Goal: Task Accomplishment & Management: Manage account settings

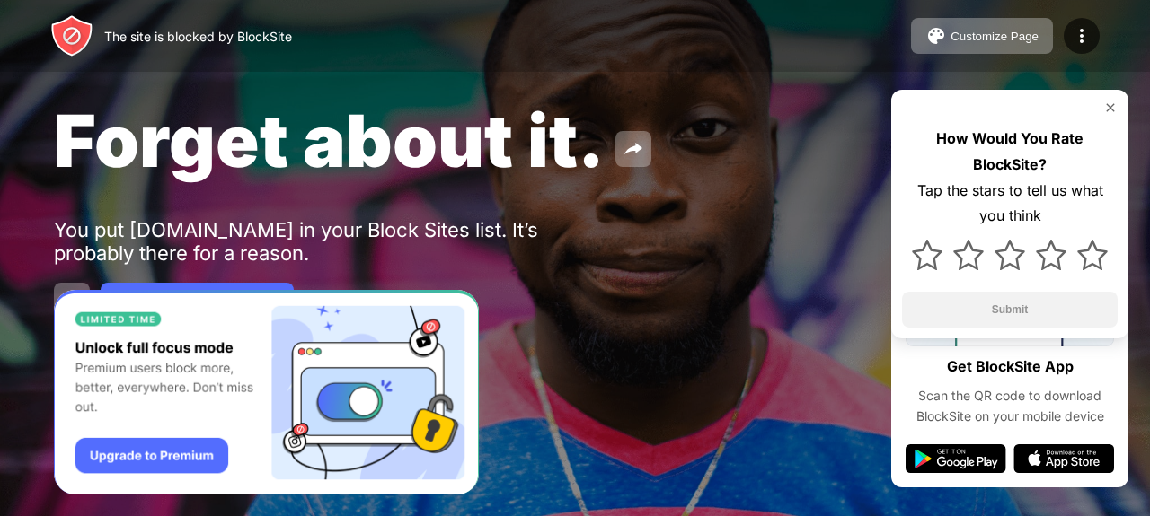
click at [1110, 109] on img at bounding box center [1110, 108] width 14 height 14
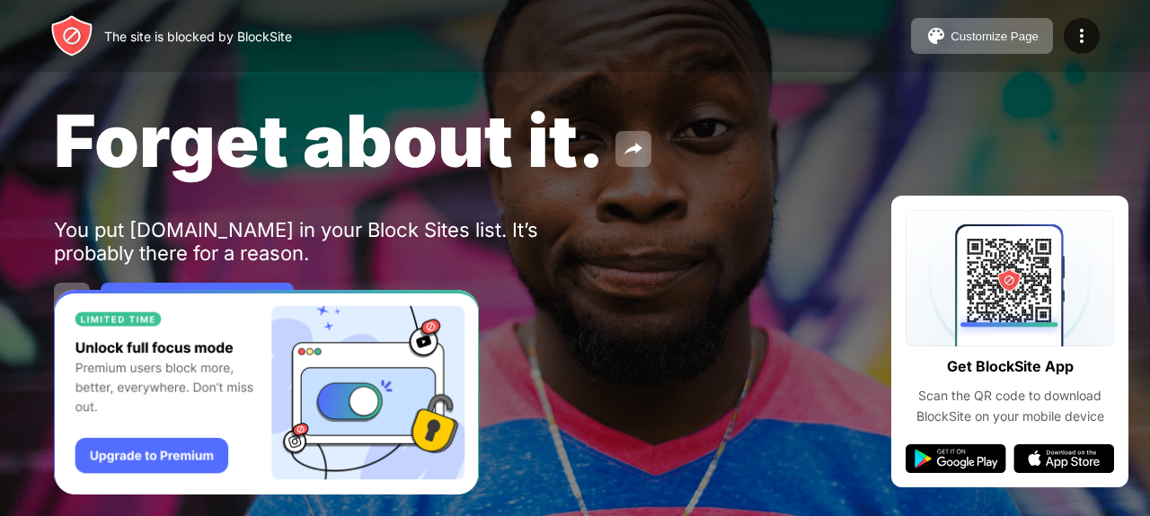
click at [884, 283] on div "Password Protection" at bounding box center [575, 301] width 1042 height 36
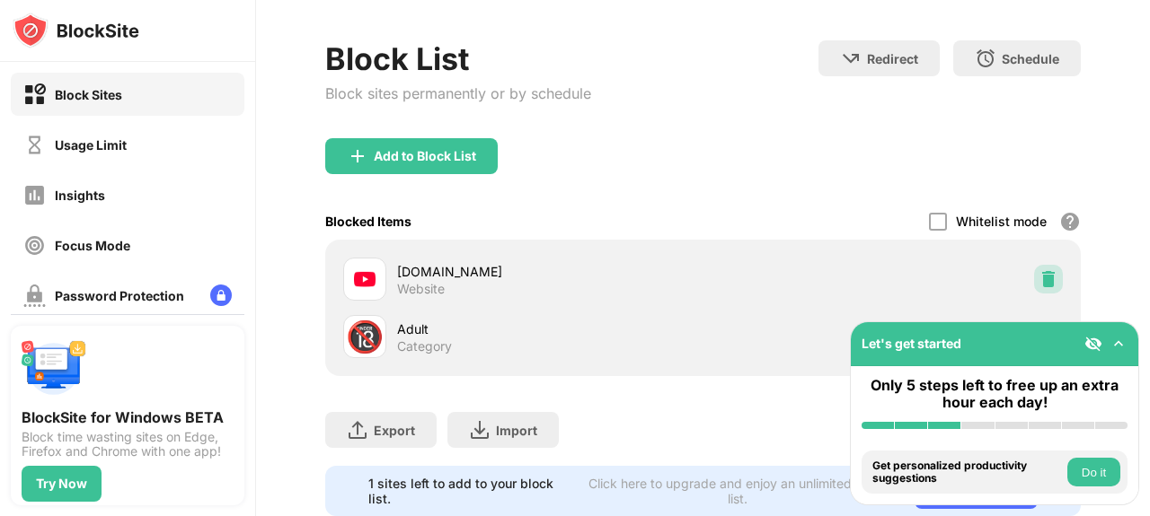
click at [1039, 278] on img at bounding box center [1048, 279] width 18 height 18
